Goal: Communication & Community: Participate in discussion

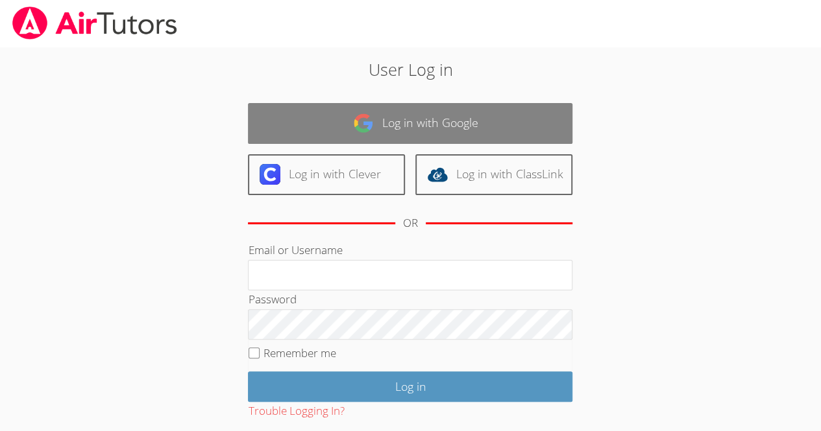
click at [267, 135] on link "Log in with Google" at bounding box center [410, 123] width 324 height 41
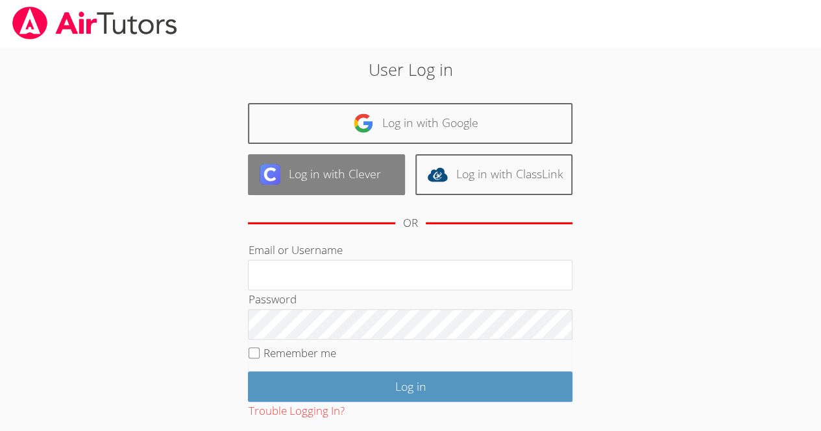
click at [300, 175] on link "Log in with Clever" at bounding box center [326, 174] width 157 height 41
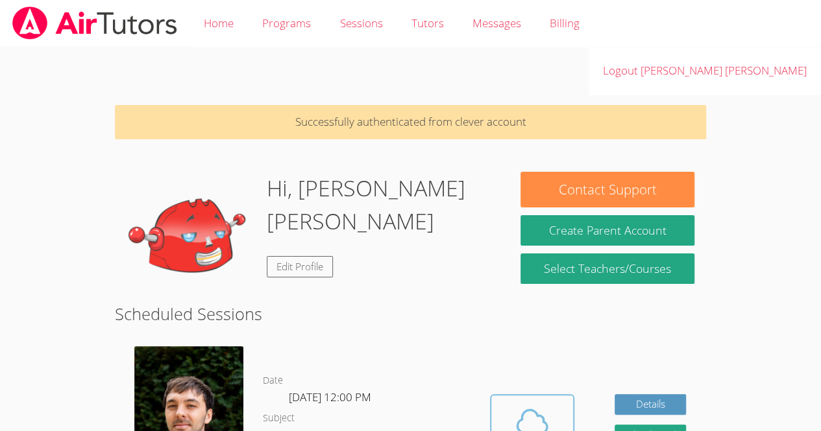
click at [525, 403] on icon at bounding box center [532, 421] width 36 height 36
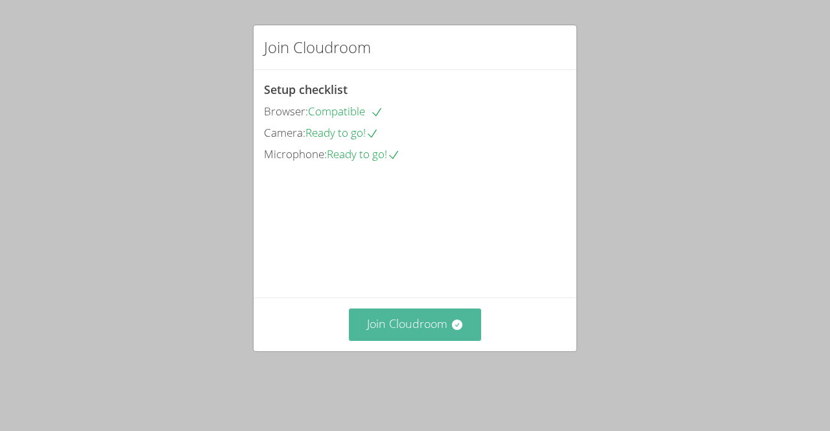
click at [407, 341] on button "Join Cloudroom" at bounding box center [415, 325] width 133 height 32
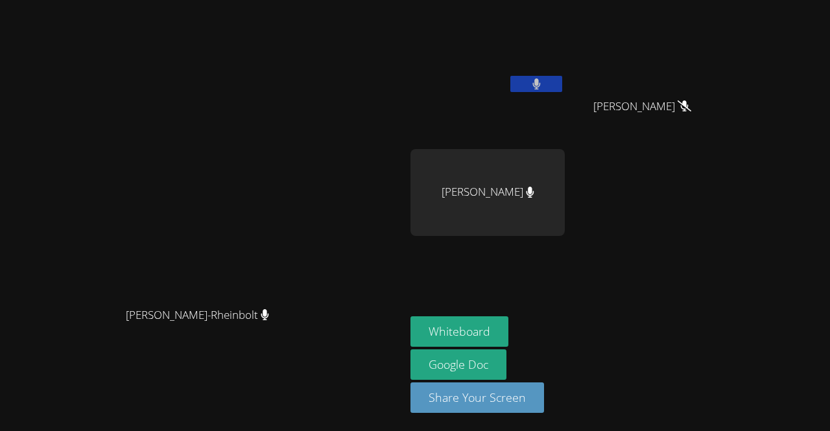
click at [540, 85] on icon at bounding box center [537, 83] width 8 height 11
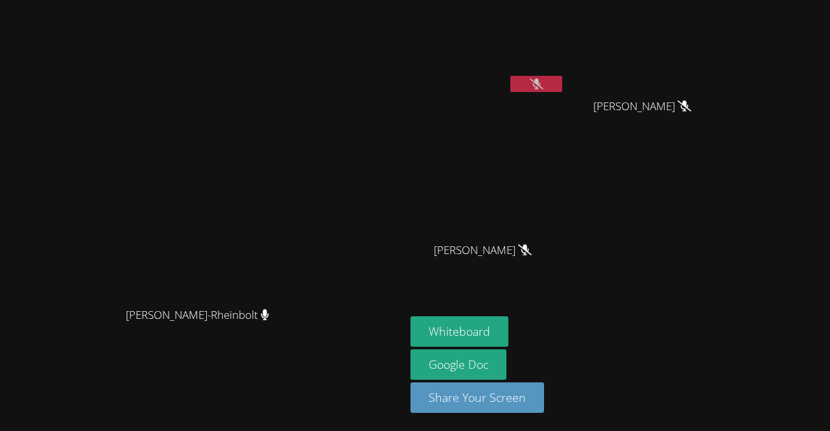
click at [544, 87] on icon at bounding box center [537, 83] width 14 height 11
click at [541, 79] on icon at bounding box center [537, 83] width 8 height 11
click at [509, 326] on button "Whiteboard" at bounding box center [460, 332] width 98 height 30
click at [562, 77] on button at bounding box center [537, 84] width 52 height 16
click at [540, 89] on icon at bounding box center [537, 83] width 8 height 11
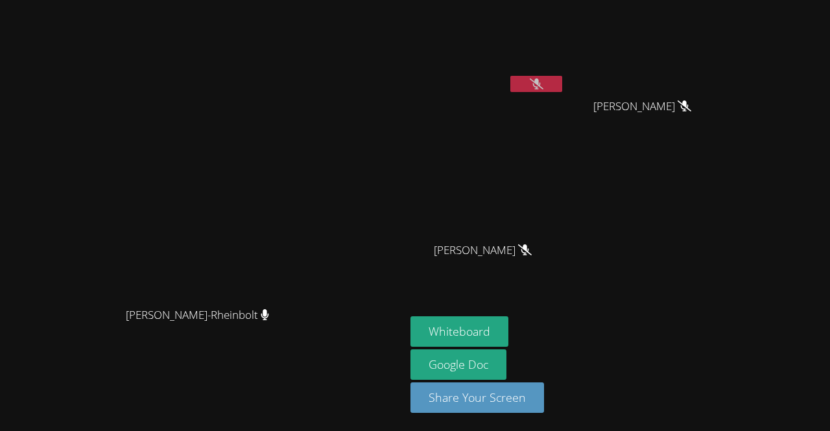
click at [562, 91] on button at bounding box center [537, 84] width 52 height 16
click at [565, 101] on div "[PERSON_NAME]" at bounding box center [488, 74] width 154 height 139
click at [544, 83] on icon at bounding box center [537, 83] width 14 height 11
click at [541, 80] on icon at bounding box center [537, 83] width 8 height 11
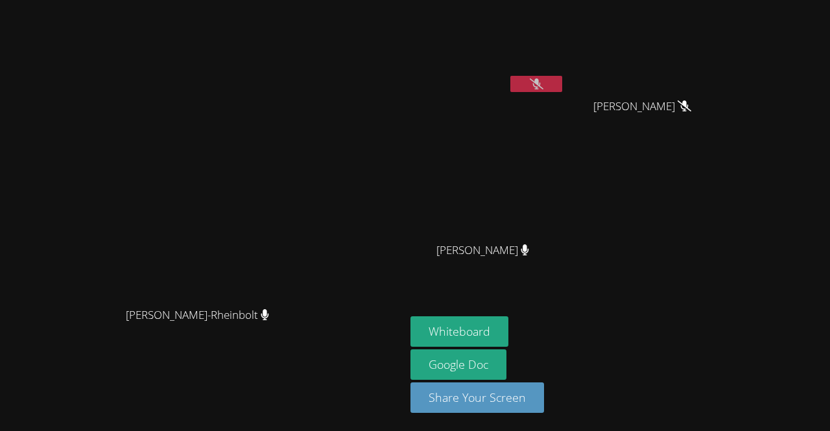
click at [562, 79] on button at bounding box center [537, 84] width 52 height 16
click at [562, 88] on button at bounding box center [537, 84] width 52 height 16
click at [562, 90] on button at bounding box center [537, 84] width 52 height 16
click at [562, 91] on button at bounding box center [537, 84] width 52 height 16
click at [565, 101] on div "[PERSON_NAME]" at bounding box center [488, 74] width 154 height 139
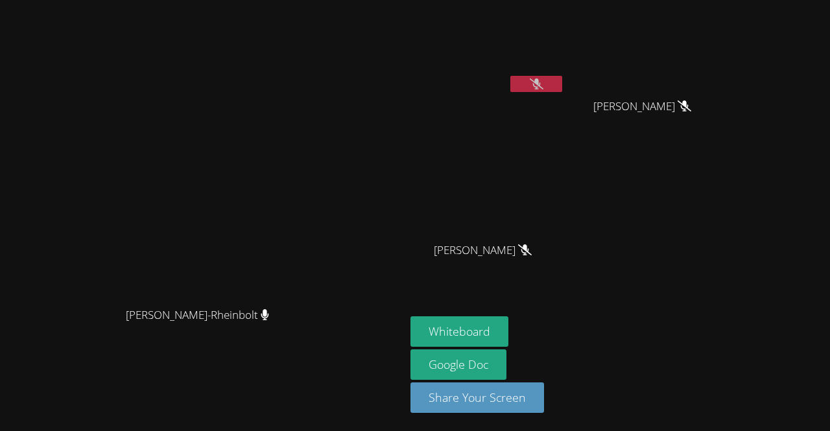
click at [565, 74] on video at bounding box center [488, 48] width 154 height 87
click at [565, 75] on video at bounding box center [488, 48] width 154 height 87
click at [562, 86] on button at bounding box center [537, 84] width 52 height 16
click at [540, 88] on icon at bounding box center [537, 83] width 8 height 11
click at [562, 76] on button at bounding box center [537, 84] width 52 height 16
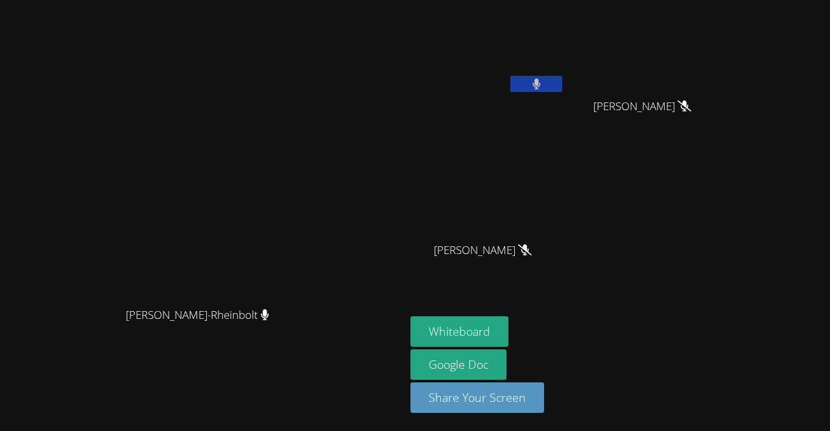
click at [565, 71] on video at bounding box center [488, 48] width 154 height 87
click at [562, 89] on button at bounding box center [537, 84] width 52 height 16
click at [544, 88] on icon at bounding box center [537, 83] width 14 height 11
click at [541, 88] on icon at bounding box center [537, 83] width 8 height 11
click at [544, 85] on icon at bounding box center [537, 83] width 14 height 11
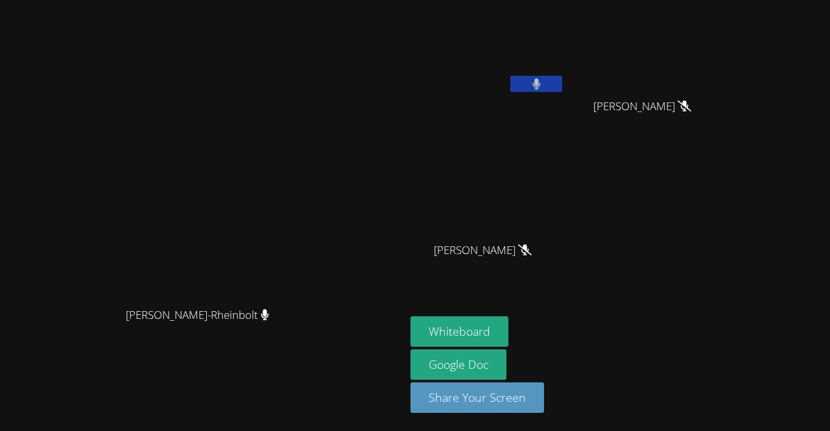
click at [562, 77] on button at bounding box center [537, 84] width 52 height 16
click at [562, 80] on button at bounding box center [537, 84] width 52 height 16
click at [562, 91] on button at bounding box center [537, 84] width 52 height 16
click at [544, 84] on icon at bounding box center [537, 83] width 14 height 11
click at [562, 79] on button at bounding box center [537, 84] width 52 height 16
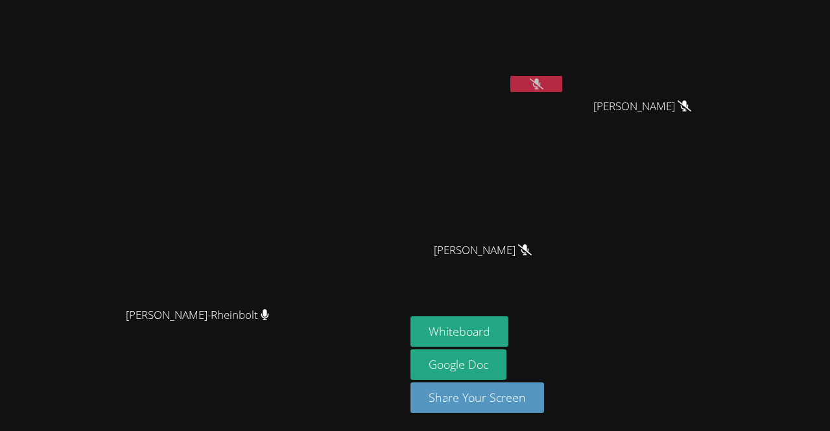
click at [544, 79] on icon at bounding box center [537, 83] width 14 height 11
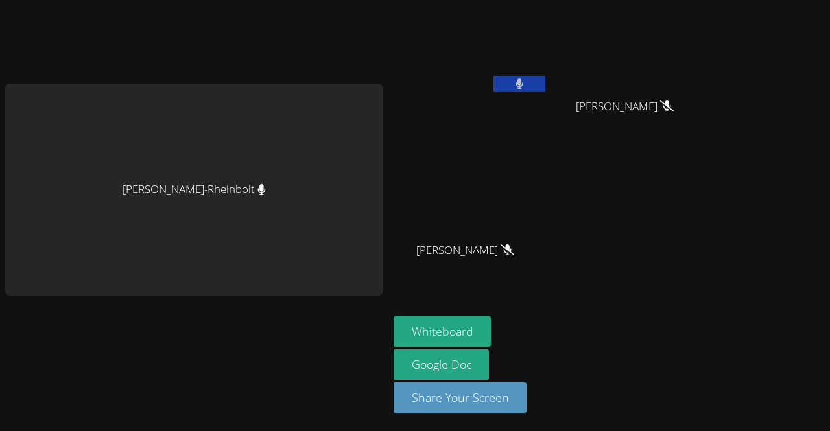
click at [516, 88] on icon at bounding box center [520, 83] width 8 height 11
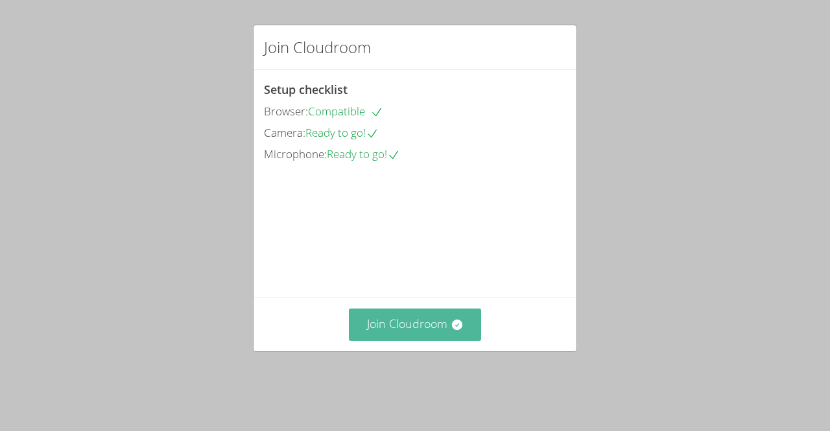
click at [407, 335] on button "Join Cloudroom" at bounding box center [415, 325] width 133 height 32
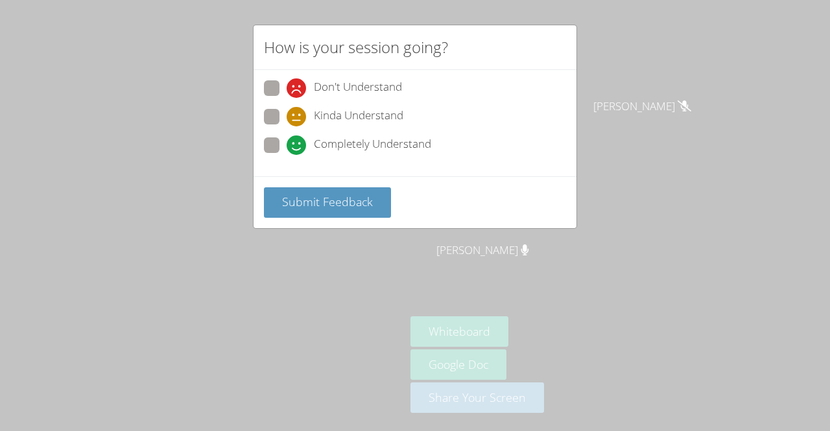
click at [638, 97] on div "How is your session going? Don't Understand Kinda Understand Completely Underst…" at bounding box center [415, 215] width 830 height 431
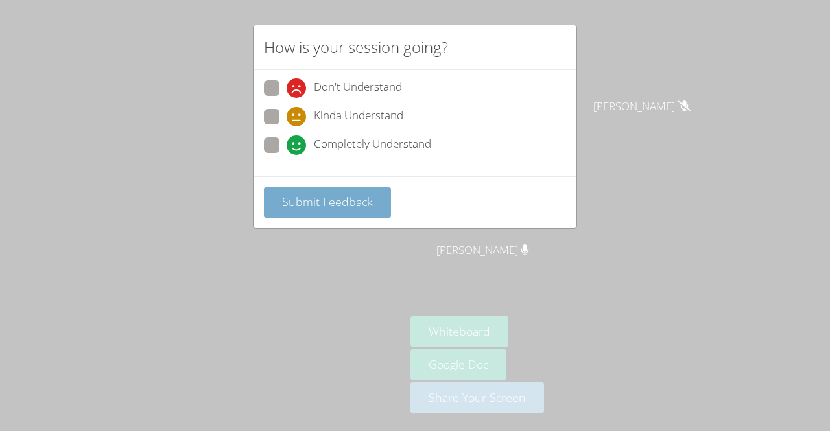
click at [374, 208] on button "Submit Feedback" at bounding box center [327, 202] width 127 height 30
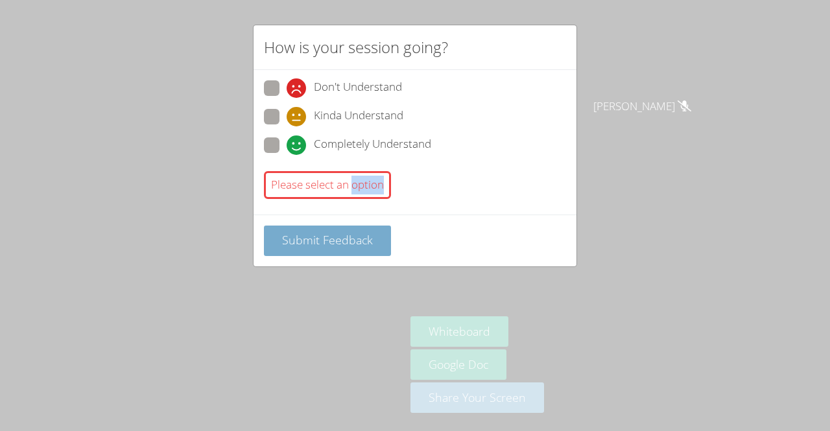
click at [374, 208] on div "Don't Understand Kinda Understand Completely Understand Please select an option" at bounding box center [415, 142] width 323 height 145
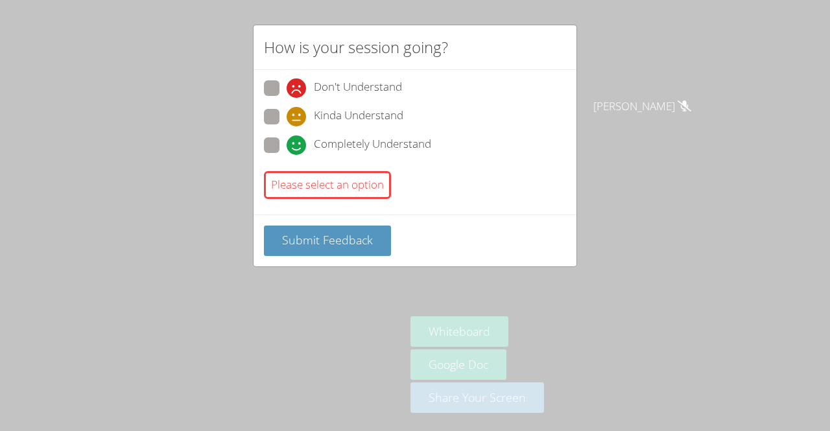
click at [267, 132] on div "Don't Understand Kinda Understand Completely Understand" at bounding box center [415, 120] width 302 height 80
click at [287, 155] on span at bounding box center [287, 155] width 0 height 0
click at [287, 138] on input "Completely Understand" at bounding box center [292, 143] width 11 height 11
radio input "true"
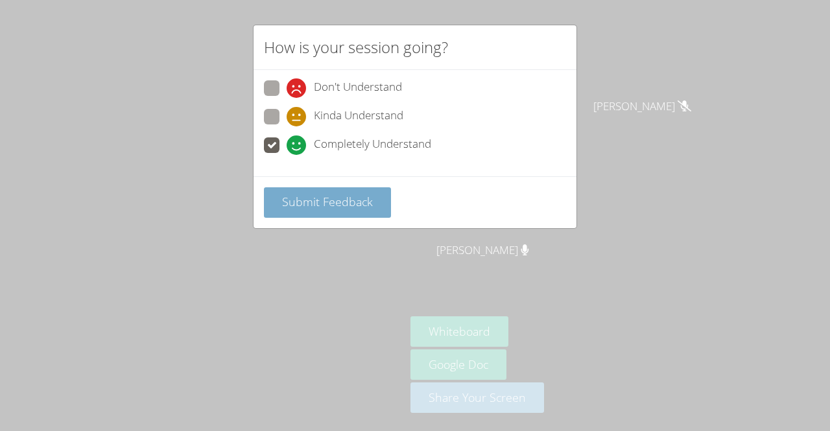
click at [320, 194] on span "Submit Feedback" at bounding box center [327, 202] width 91 height 16
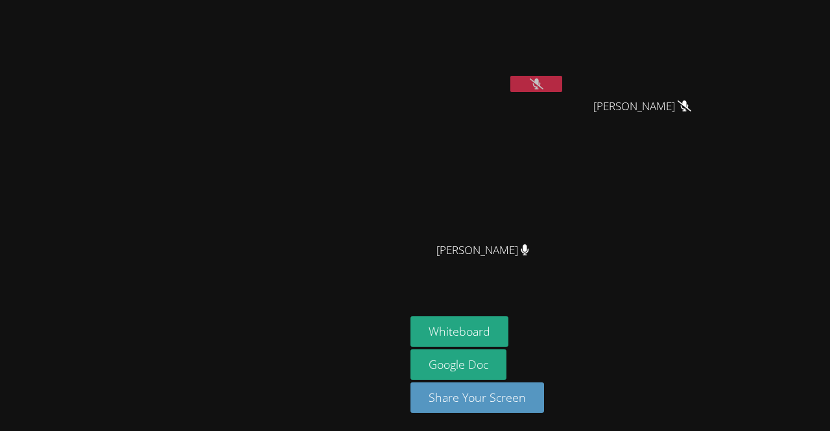
click at [300, 272] on video at bounding box center [203, 189] width 195 height 223
click at [544, 86] on icon at bounding box center [537, 83] width 14 height 11
click at [562, 91] on button at bounding box center [537, 84] width 52 height 16
click at [544, 87] on icon at bounding box center [537, 83] width 14 height 11
click at [562, 78] on button at bounding box center [537, 84] width 52 height 16
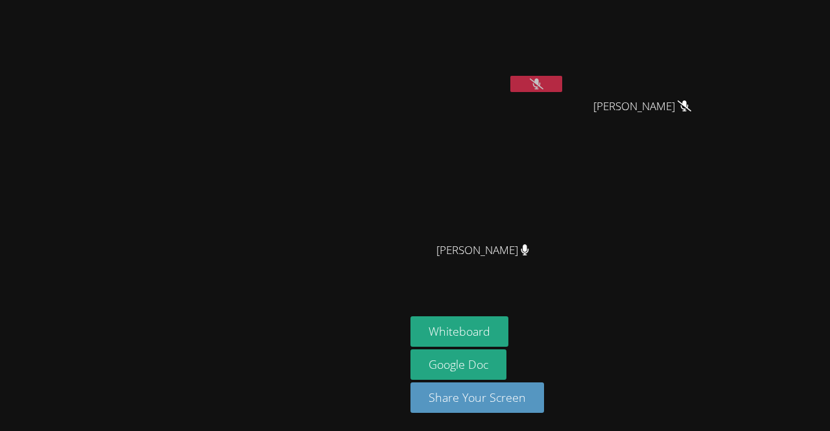
click at [562, 80] on button at bounding box center [537, 84] width 52 height 16
click at [544, 84] on icon at bounding box center [537, 83] width 14 height 11
click at [562, 81] on button at bounding box center [537, 84] width 52 height 16
click at [544, 84] on icon at bounding box center [537, 83] width 14 height 11
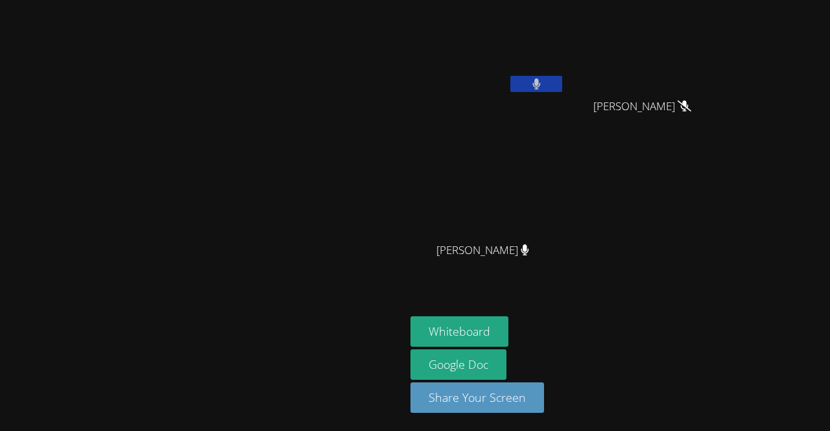
click at [671, 171] on div "[PERSON_NAME]" at bounding box center [568, 146] width 314 height 283
click at [540, 82] on icon at bounding box center [537, 83] width 8 height 11
click at [565, 75] on video at bounding box center [488, 48] width 154 height 87
click at [544, 82] on icon at bounding box center [537, 83] width 14 height 11
click at [562, 85] on button at bounding box center [537, 84] width 52 height 16
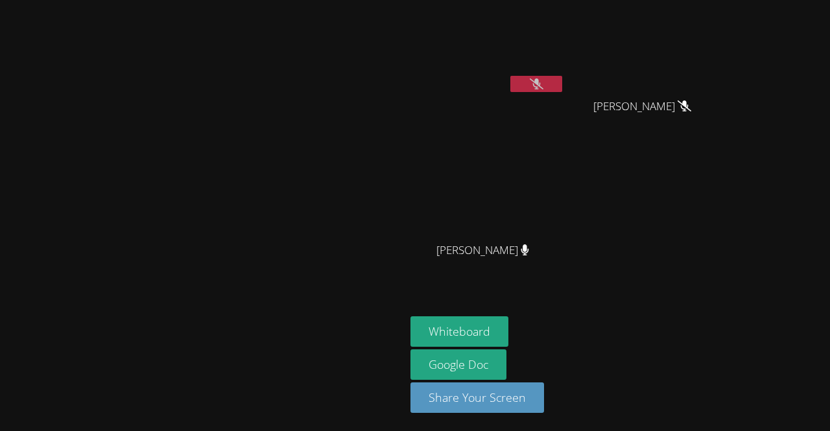
click at [544, 85] on icon at bounding box center [537, 83] width 14 height 11
click at [562, 84] on button at bounding box center [537, 84] width 52 height 16
click at [562, 80] on button at bounding box center [537, 84] width 52 height 16
click at [540, 87] on icon at bounding box center [537, 83] width 8 height 11
drag, startPoint x: 634, startPoint y: 87, endPoint x: 596, endPoint y: 49, distance: 54.6
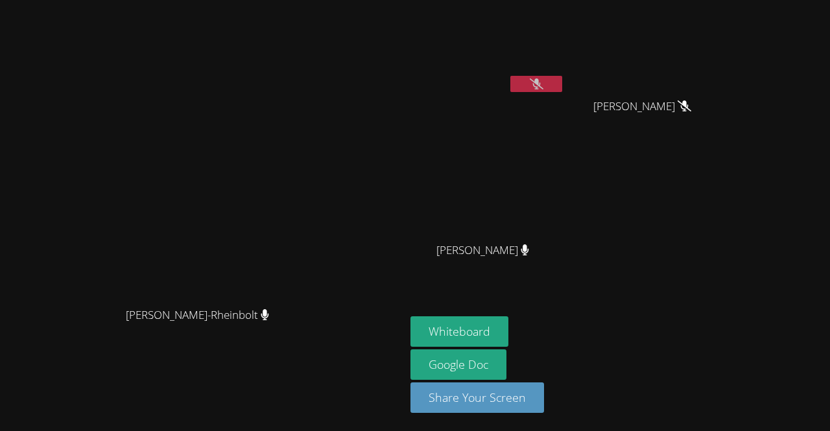
click at [565, 49] on video at bounding box center [488, 48] width 154 height 87
click at [565, 73] on video at bounding box center [488, 48] width 154 height 87
click at [565, 74] on video at bounding box center [488, 48] width 154 height 87
click at [562, 83] on button at bounding box center [537, 84] width 52 height 16
click at [562, 78] on button at bounding box center [537, 84] width 52 height 16
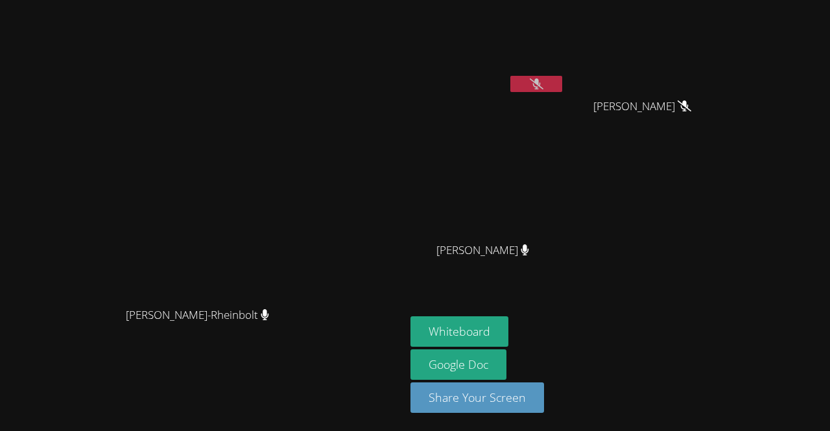
click at [562, 77] on button at bounding box center [537, 84] width 52 height 16
click at [562, 84] on button at bounding box center [537, 84] width 52 height 16
click at [562, 85] on button at bounding box center [537, 84] width 52 height 16
drag, startPoint x: 617, startPoint y: 85, endPoint x: 605, endPoint y: 93, distance: 14.6
drag, startPoint x: 605, startPoint y: 93, endPoint x: 604, endPoint y: 85, distance: 7.8
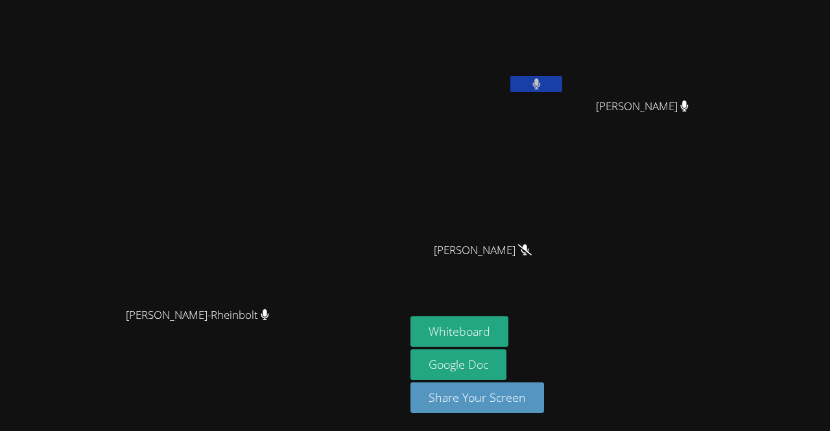
click at [562, 85] on button at bounding box center [537, 84] width 52 height 16
click at [544, 85] on icon at bounding box center [537, 83] width 14 height 11
